Goal: Task Accomplishment & Management: Use online tool/utility

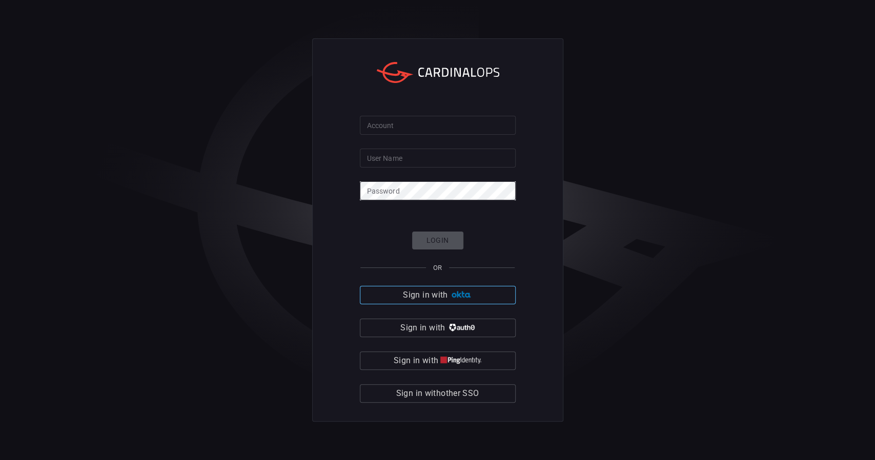
click at [428, 295] on span "Sign in with" at bounding box center [425, 295] width 45 height 14
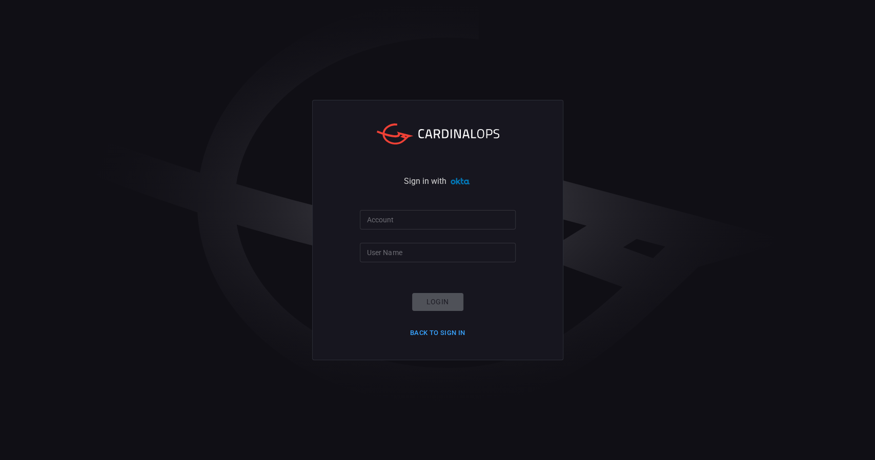
click at [381, 217] on div "Account Account" at bounding box center [438, 218] width 156 height 16
type input "blackstone-es"
click at [401, 253] on input "User Name" at bounding box center [438, 252] width 156 height 19
type input "[PERSON_NAME].sarkar"
click at [435, 302] on button "Login" at bounding box center [437, 302] width 51 height 18
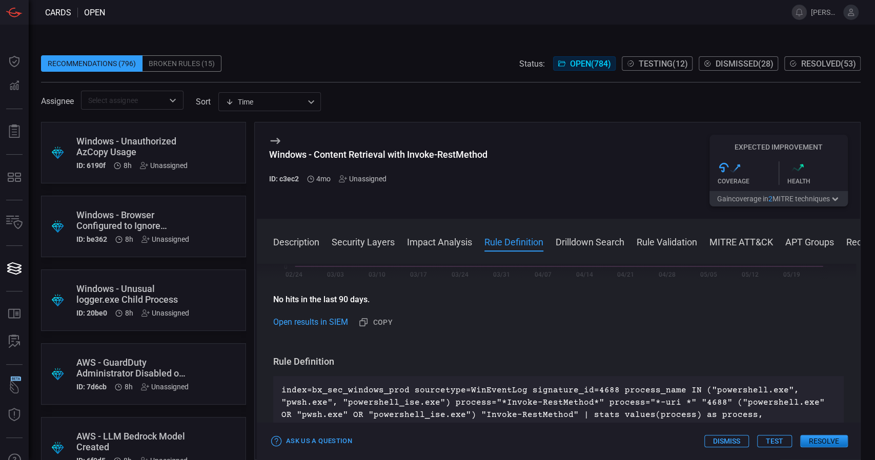
scroll to position [394, 0]
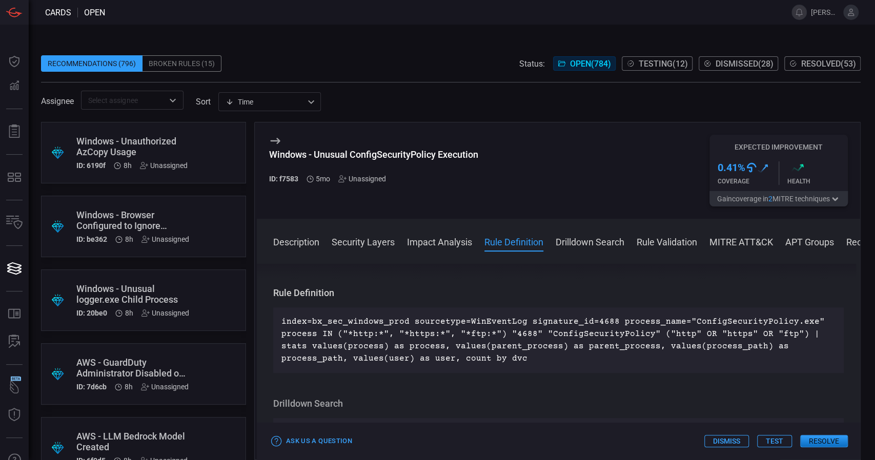
scroll to position [477, 0]
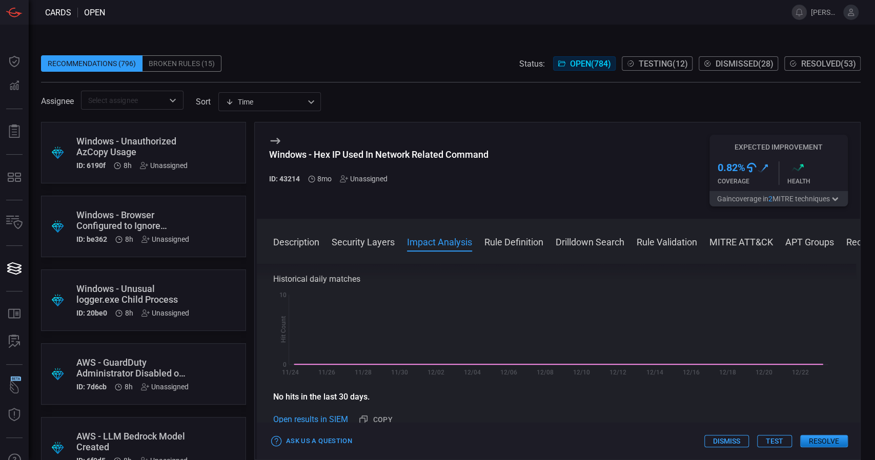
scroll to position [262, 0]
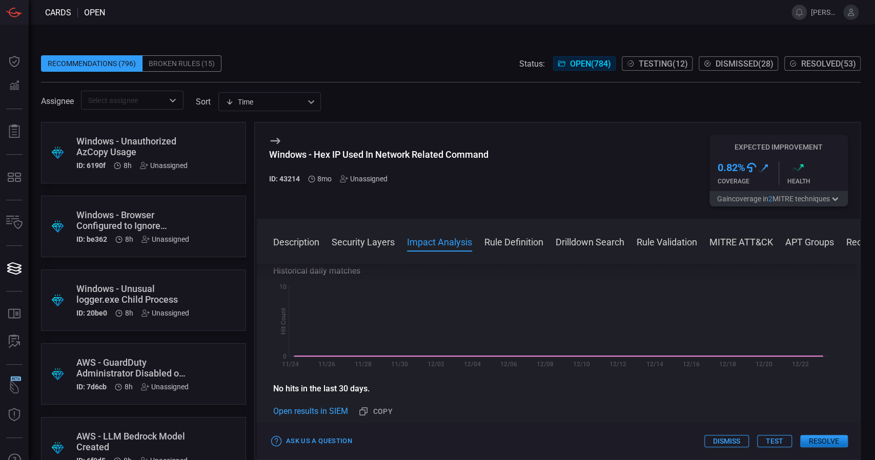
drag, startPoint x: 445, startPoint y: 13, endPoint x: 698, endPoint y: 58, distance: 257.5
click at [698, 58] on div "Cards open [PERSON_NAME].sarkar Dashboard Dashboard Detections Detections Repor…" at bounding box center [437, 230] width 875 height 460
